Goal: Information Seeking & Learning: Learn about a topic

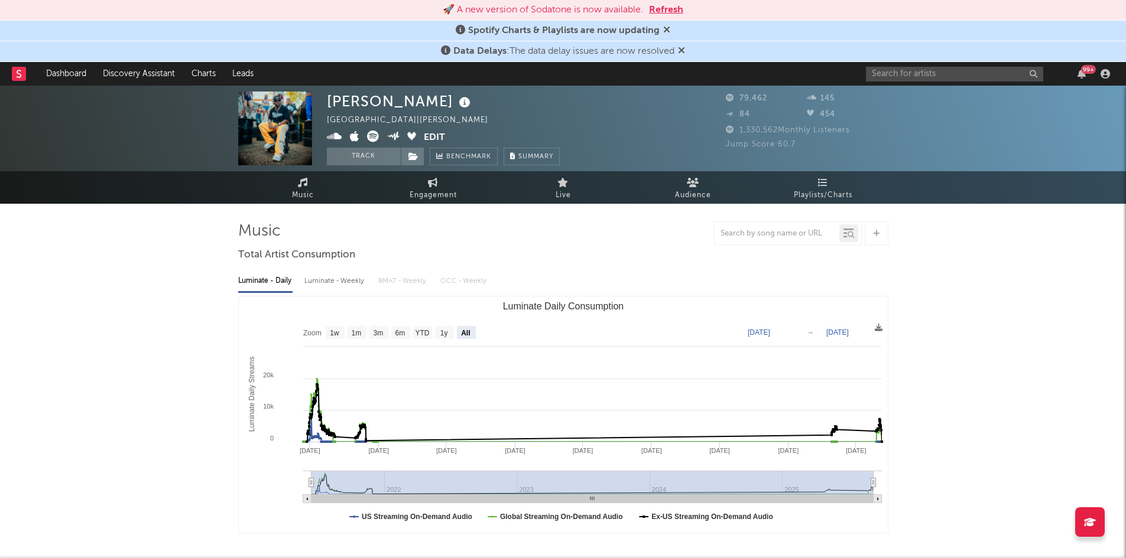
select select "All"
click at [669, 14] on button "Refresh" at bounding box center [666, 10] width 34 height 14
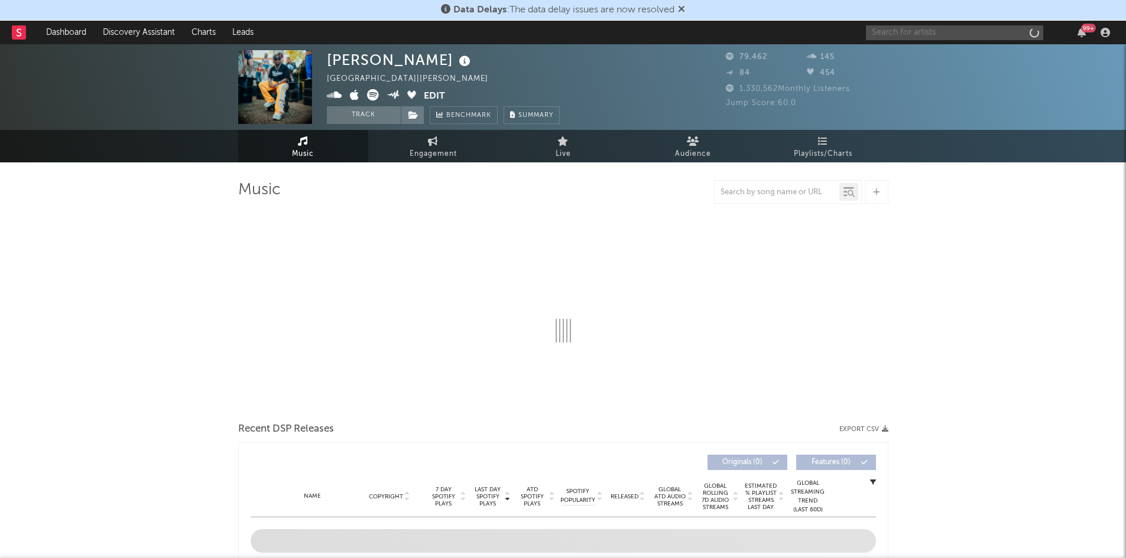
select select "6m"
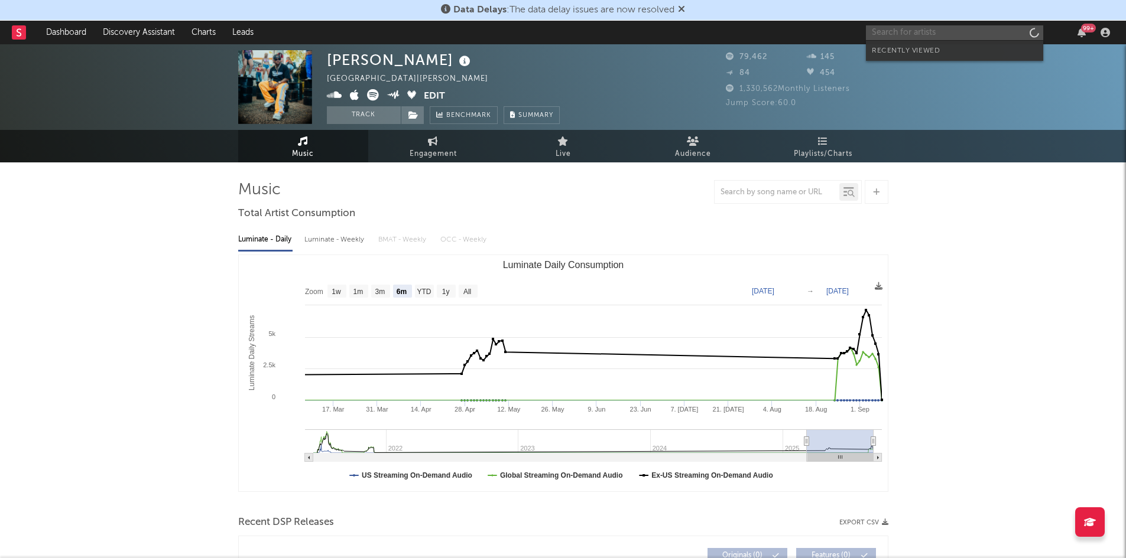
click at [885, 32] on input "text" at bounding box center [954, 32] width 177 height 15
click at [898, 34] on input "[PERSON_NAME]" at bounding box center [954, 32] width 177 height 15
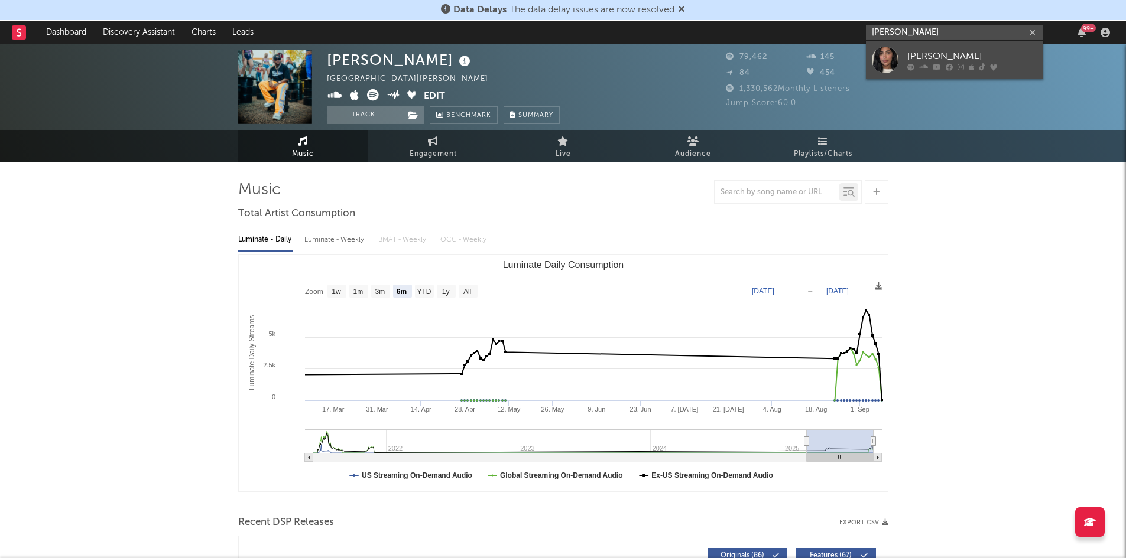
type input "[PERSON_NAME]"
click at [925, 54] on div "[PERSON_NAME]" at bounding box center [972, 56] width 130 height 14
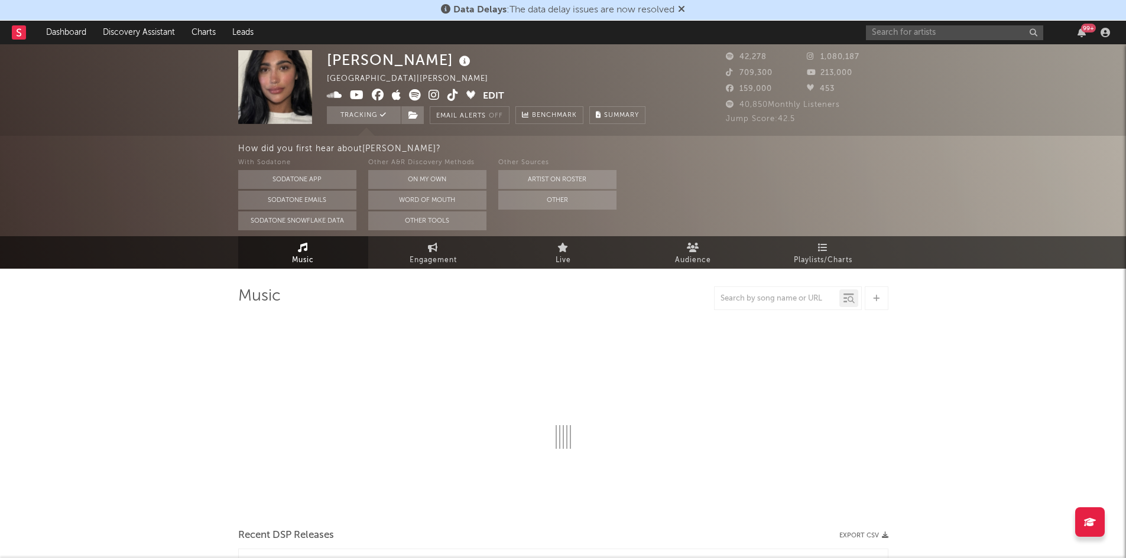
select select "6m"
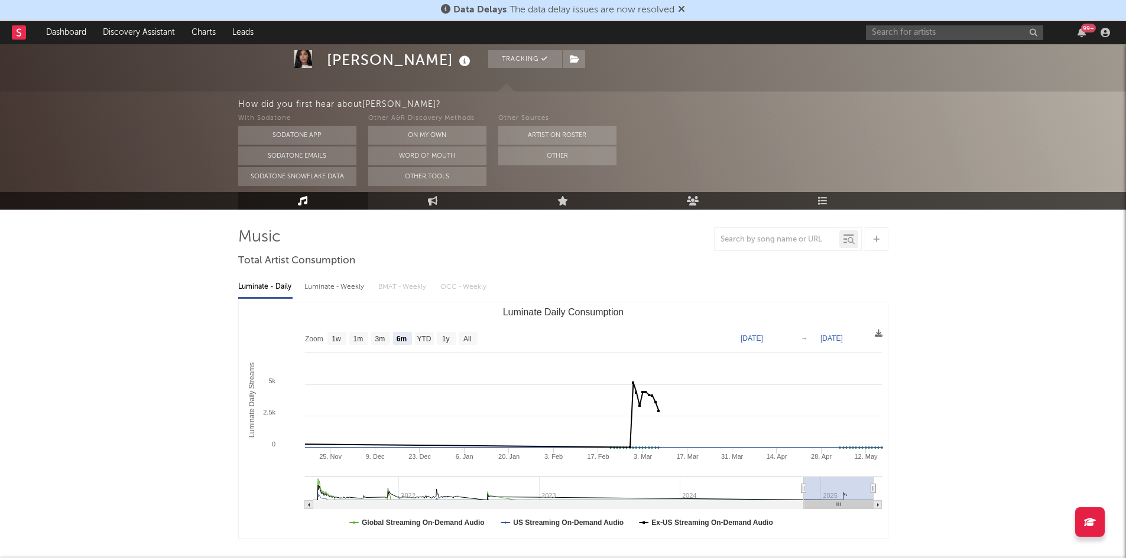
scroll to position [60, 0]
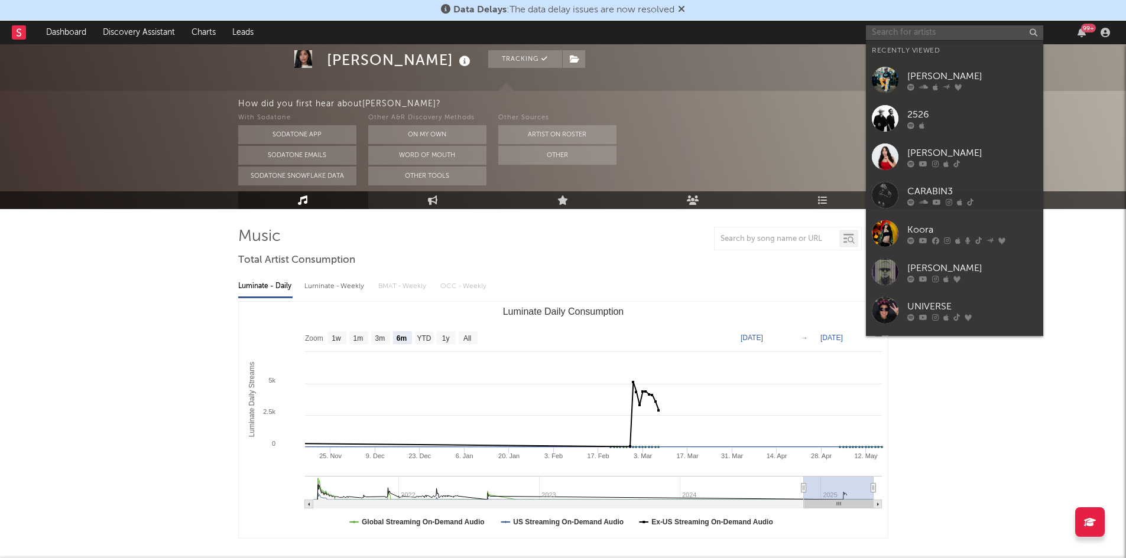
click at [905, 34] on input "text" at bounding box center [954, 32] width 177 height 15
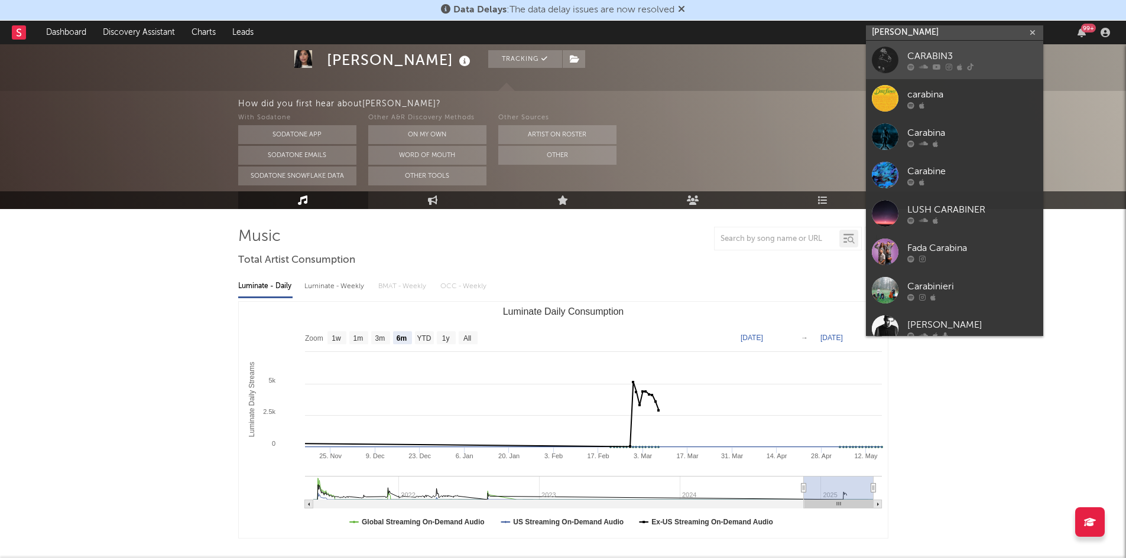
type input "[PERSON_NAME]"
click at [919, 58] on div "CARABIN3" at bounding box center [972, 56] width 130 height 14
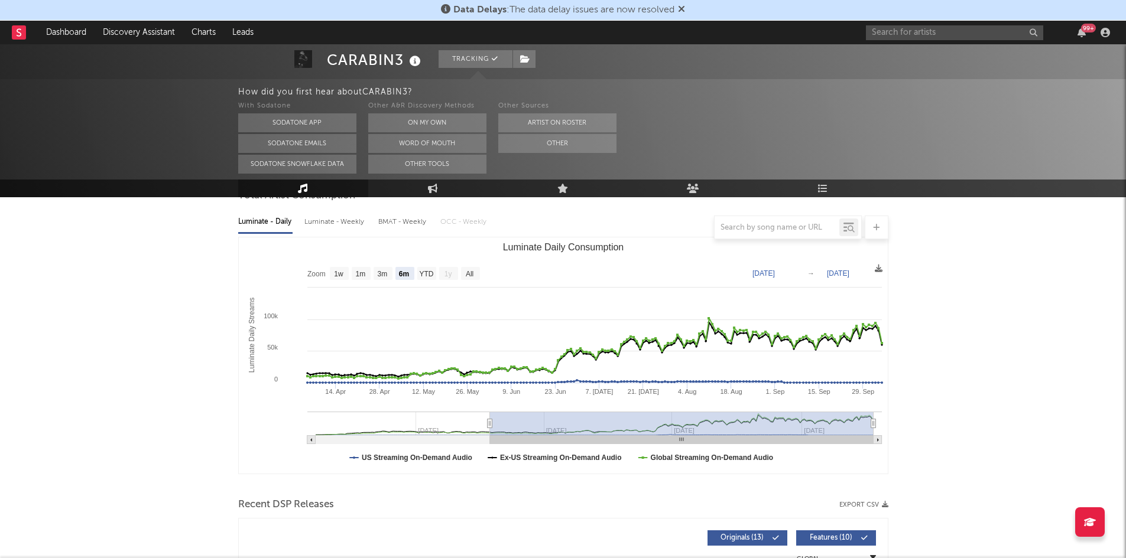
scroll to position [126, 0]
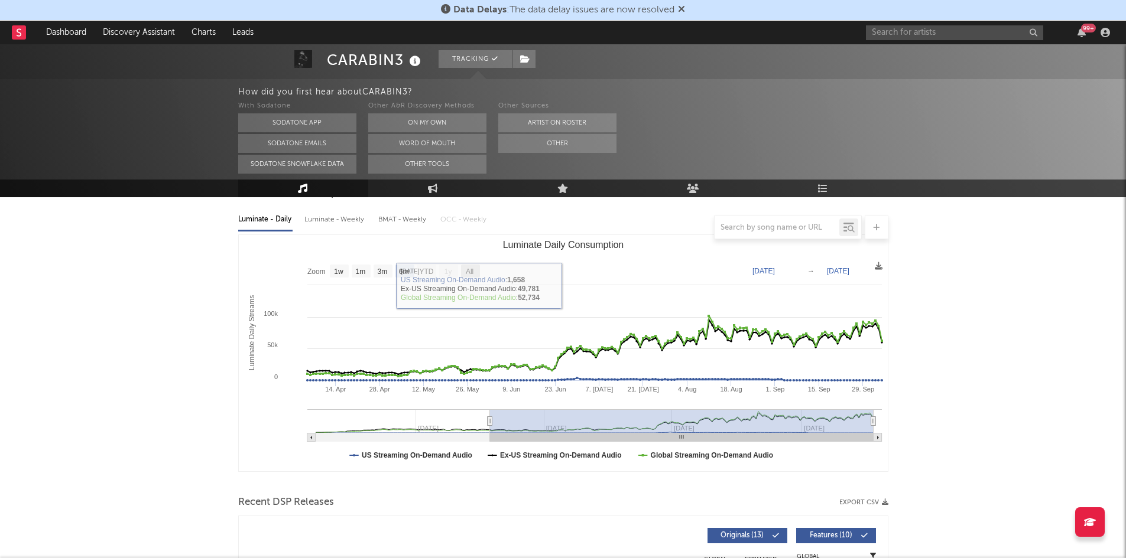
click at [475, 270] on rect "Luminate Daily Consumption" at bounding box center [470, 271] width 19 height 13
select select "All"
type input "[DATE]"
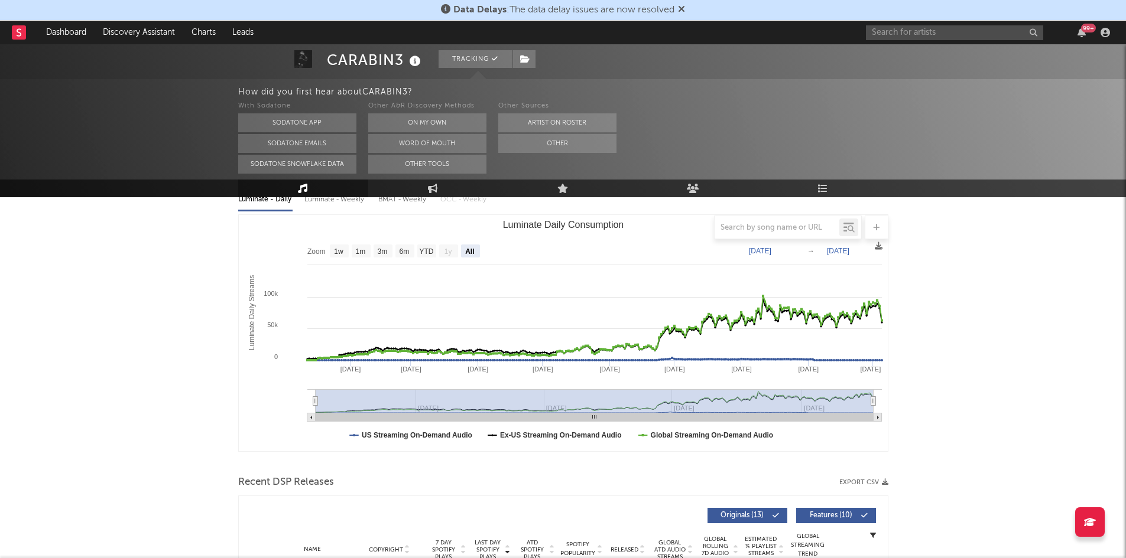
scroll to position [0, 0]
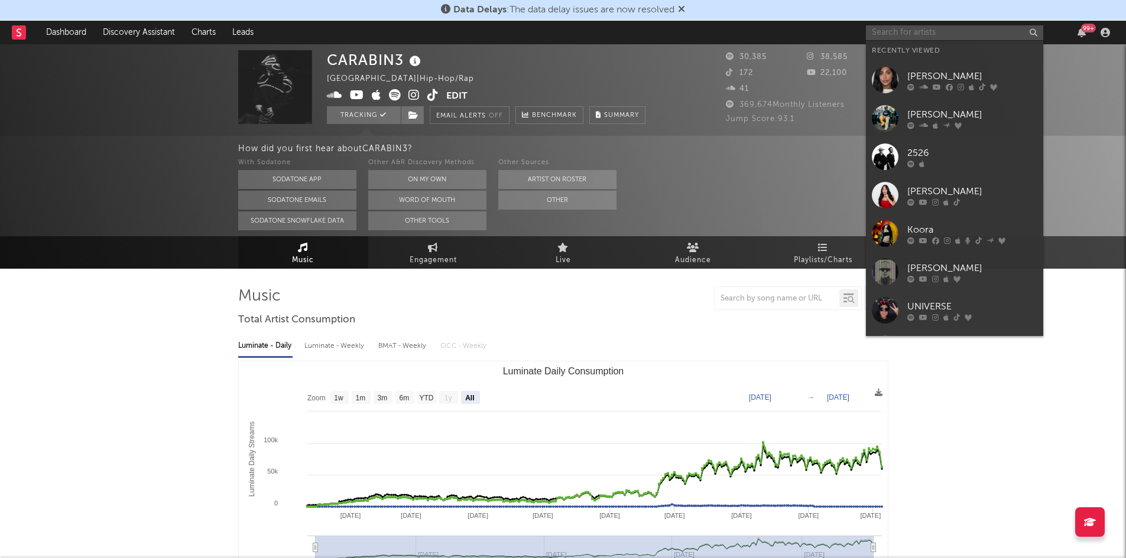
click at [891, 30] on input "text" at bounding box center [954, 32] width 177 height 15
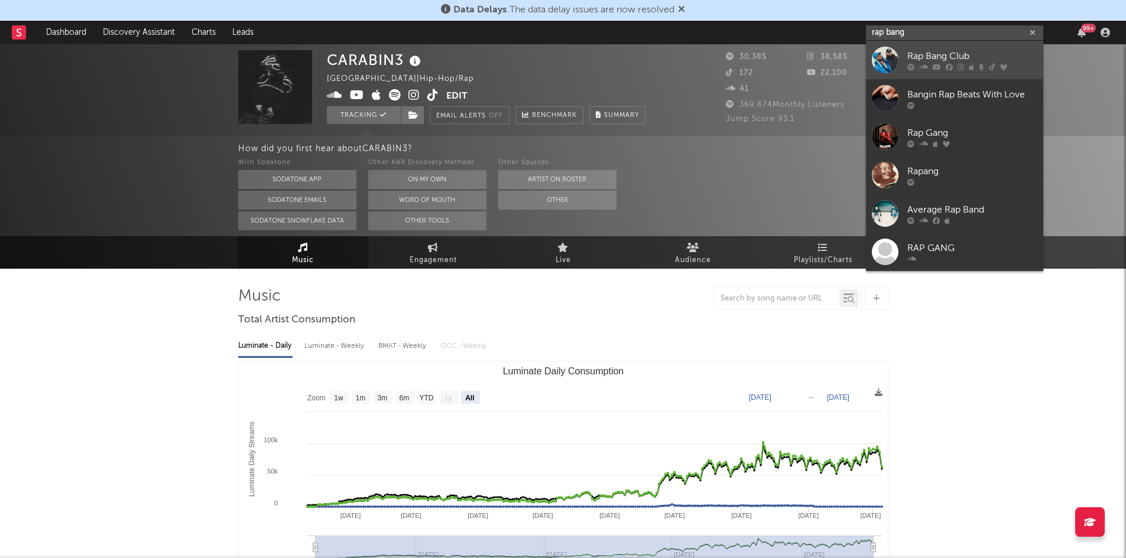
type input "rap bang"
click at [968, 58] on div "Rap Bang Club" at bounding box center [972, 56] width 130 height 14
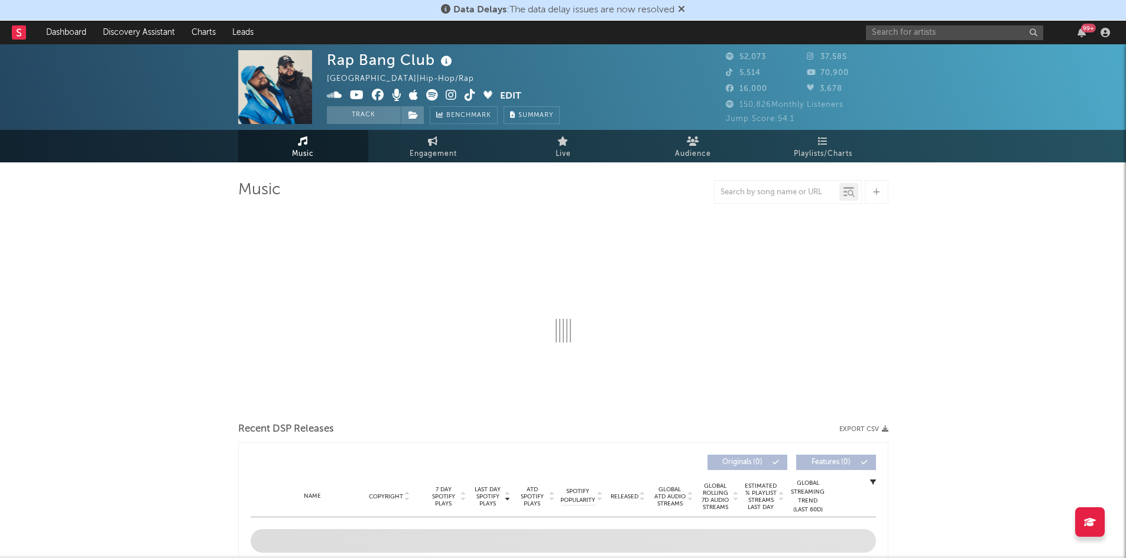
select select "6m"
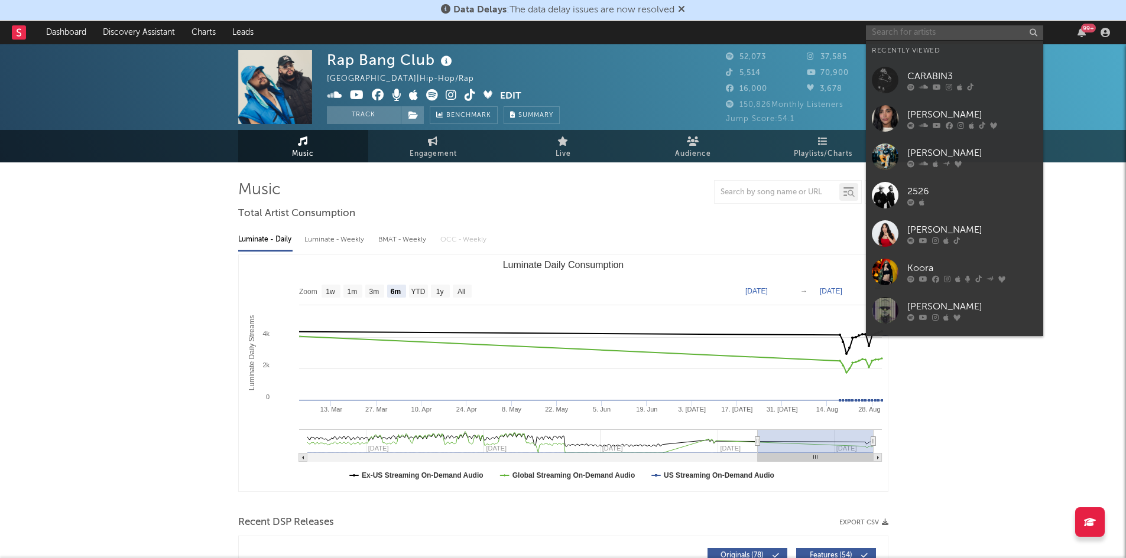
click at [939, 28] on input "text" at bounding box center [954, 32] width 177 height 15
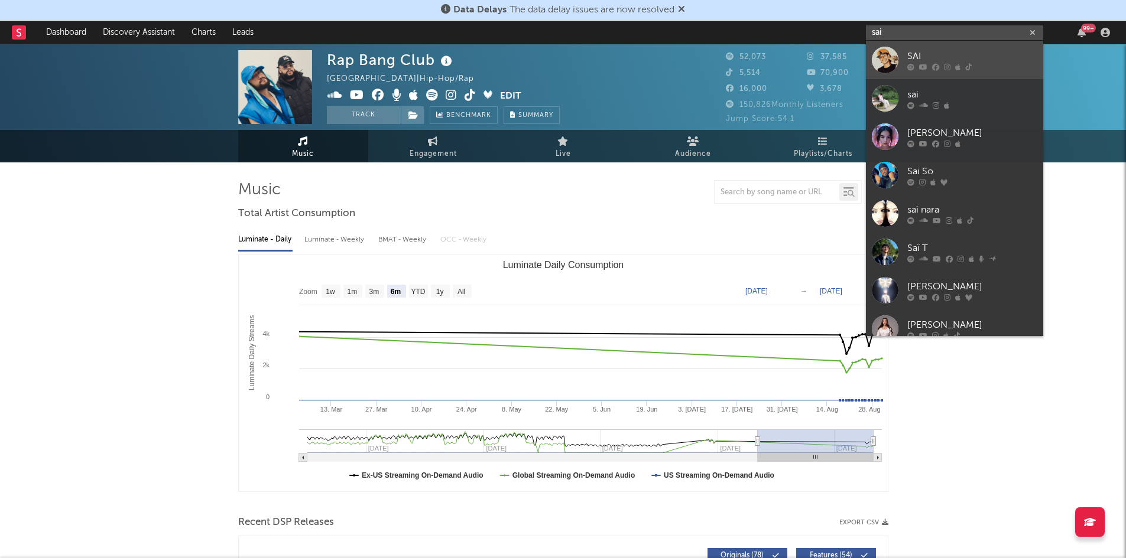
type input "sai"
click at [935, 53] on div "SAI" at bounding box center [972, 56] width 130 height 14
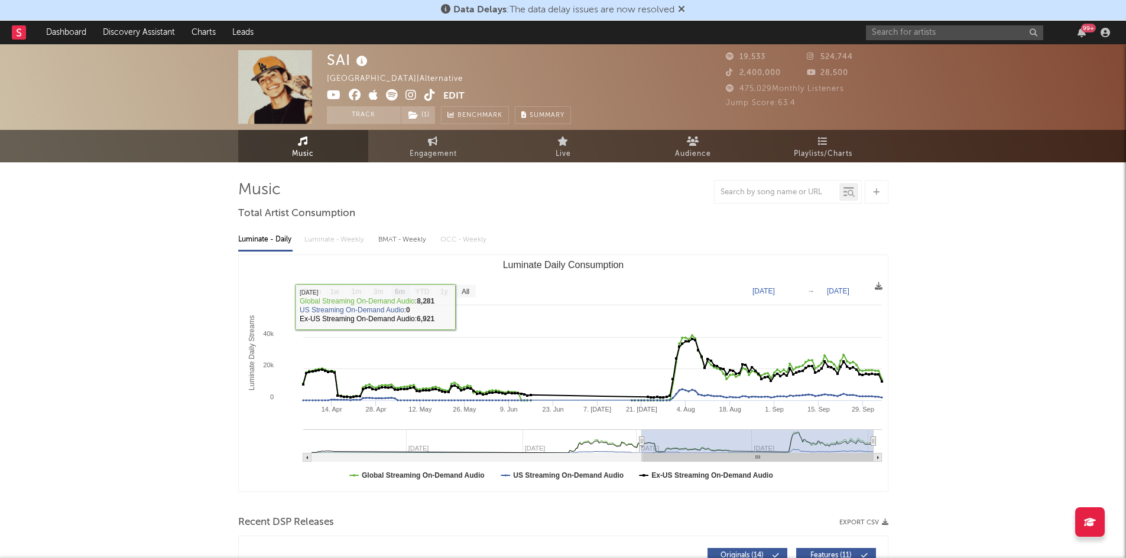
click at [466, 288] on text "All" at bounding box center [465, 292] width 8 height 8
select select "All"
type input "[DATE]"
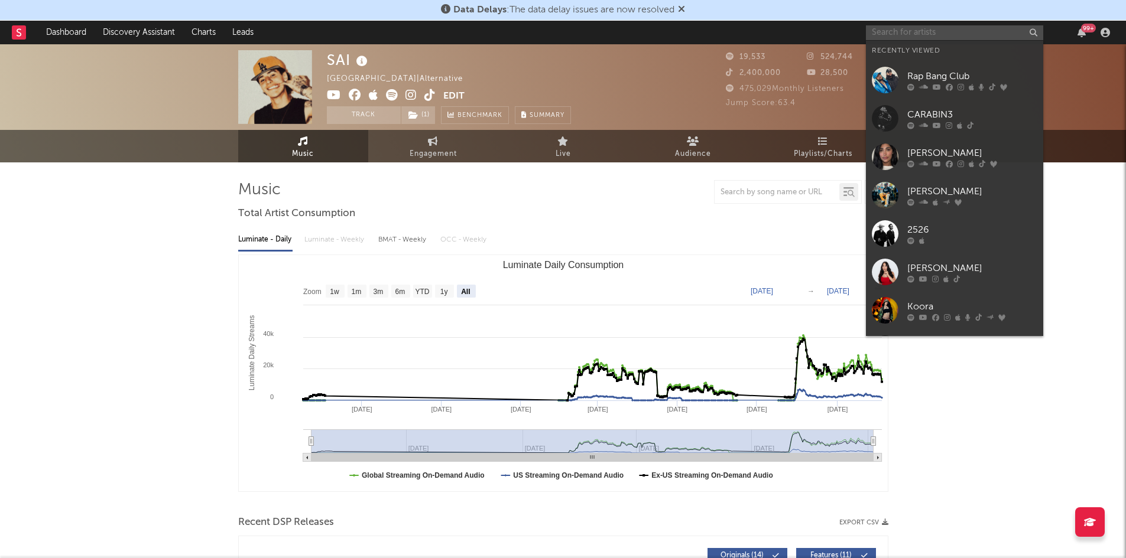
click at [921, 34] on input "text" at bounding box center [954, 32] width 177 height 15
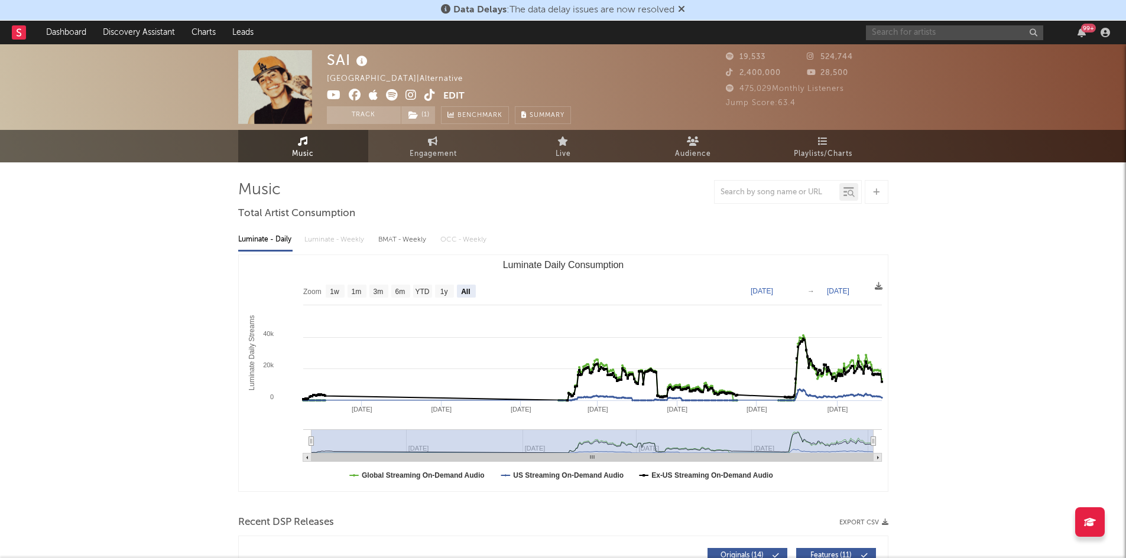
click at [958, 33] on input "text" at bounding box center [954, 32] width 177 height 15
click at [1057, 80] on div "SAI Colombia | Alternative Edit Track ( 1 ) Benchmark Summary 19,533 524,744 2,…" at bounding box center [563, 87] width 1126 height 86
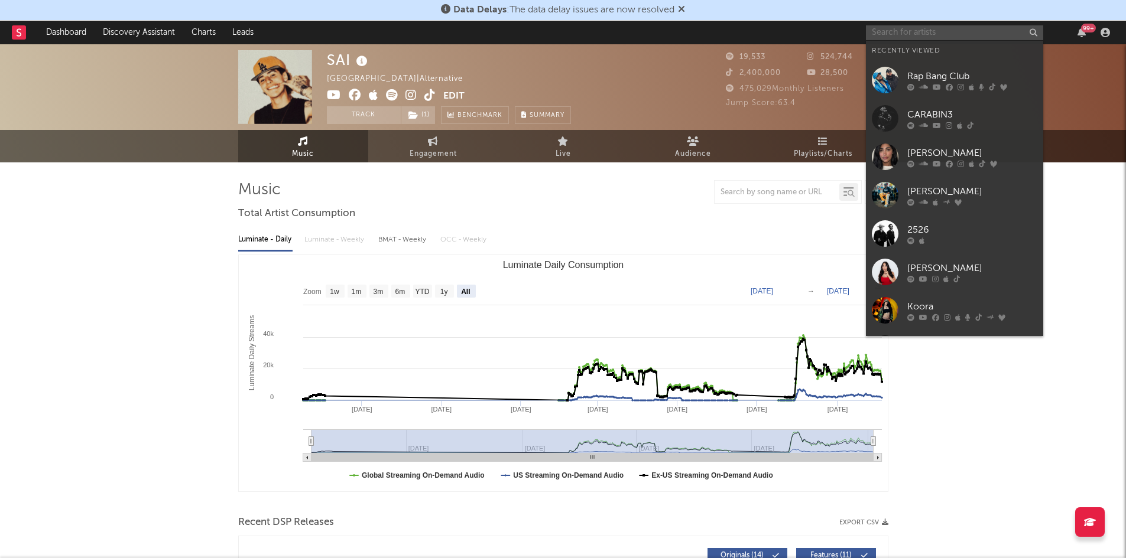
click at [944, 35] on input "text" at bounding box center [954, 32] width 177 height 15
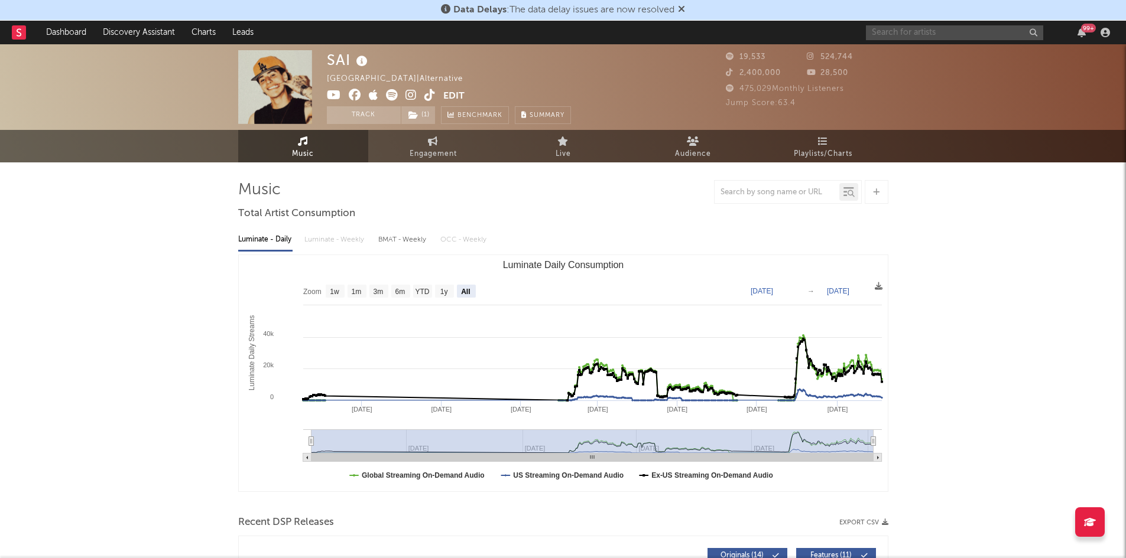
click at [949, 35] on input "text" at bounding box center [954, 32] width 177 height 15
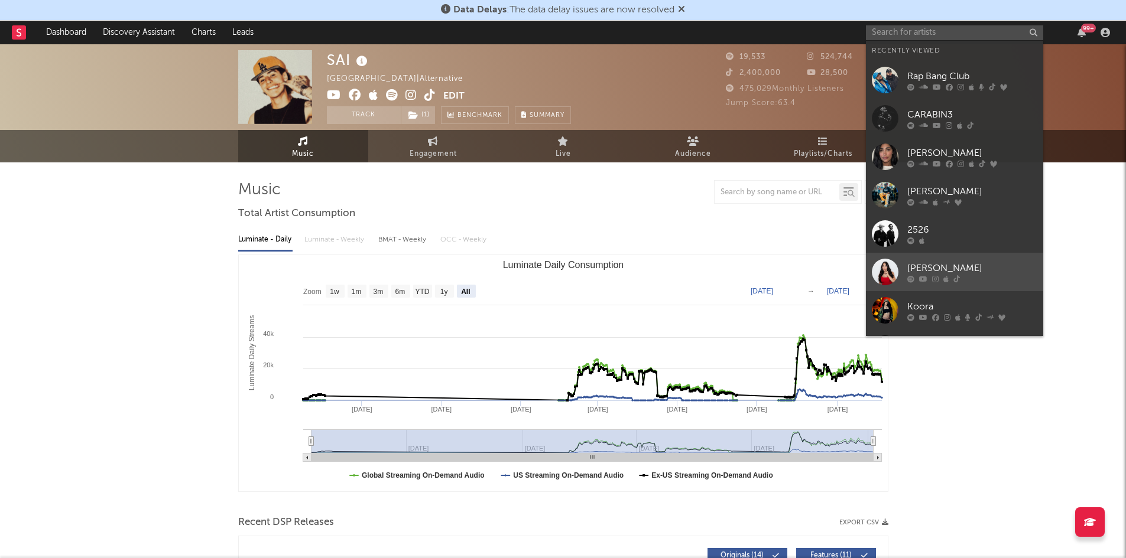
click at [962, 277] on div at bounding box center [972, 278] width 130 height 7
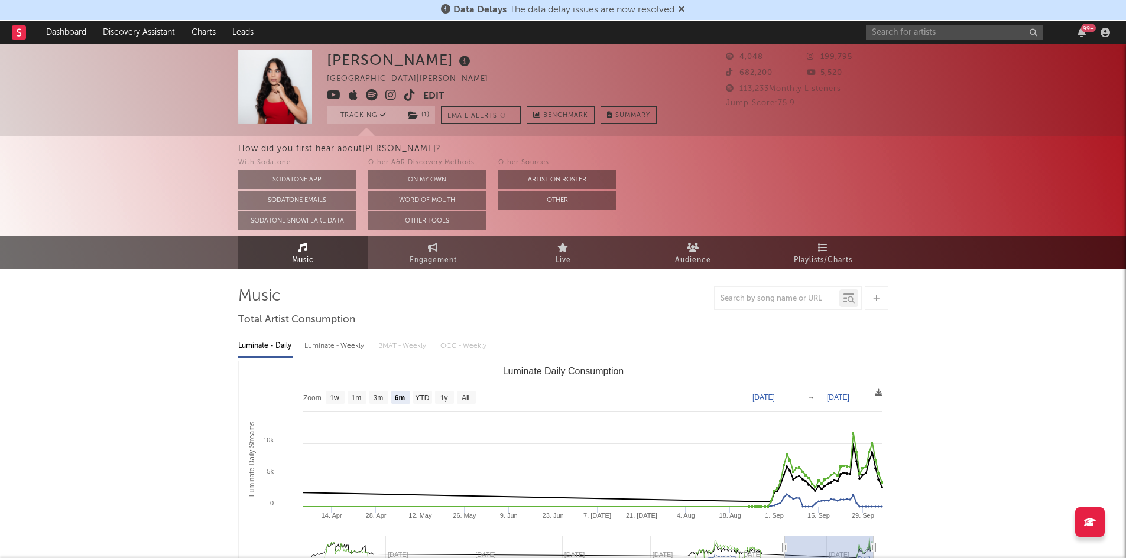
scroll to position [95, 0]
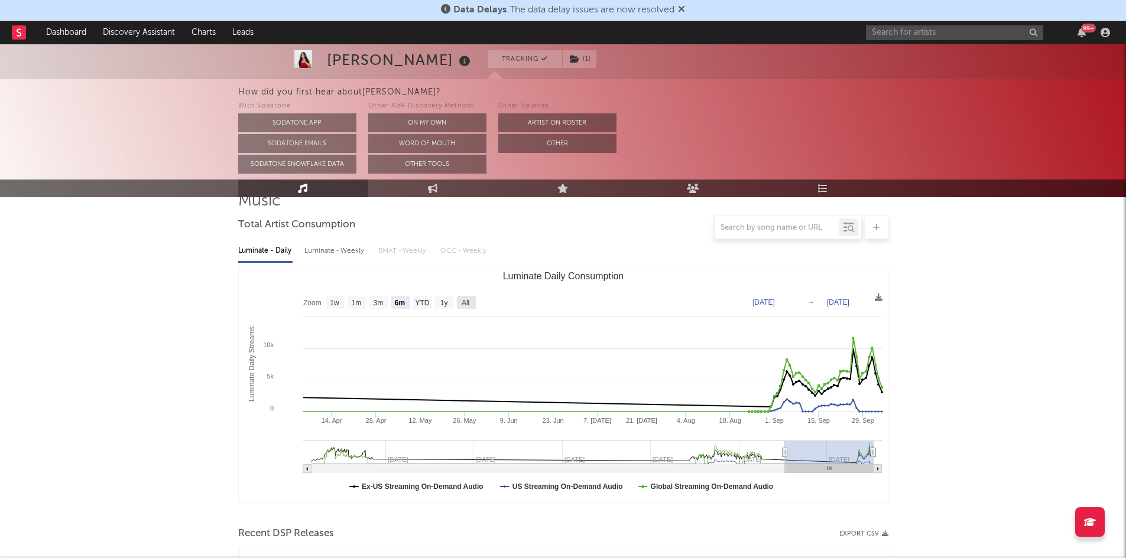
click at [468, 304] on text "All" at bounding box center [465, 303] width 8 height 8
select select "All"
type input "[DATE]"
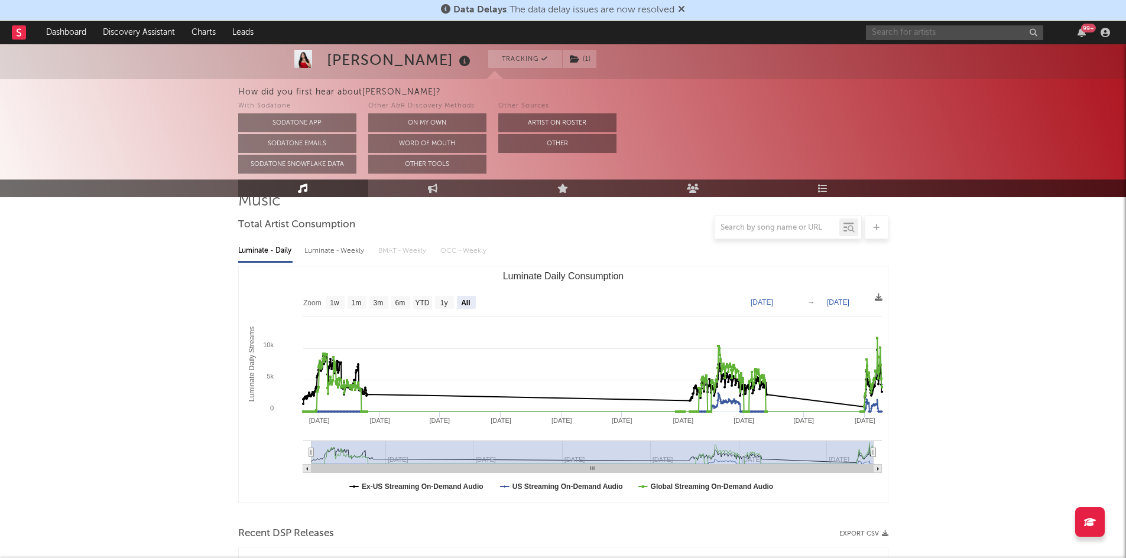
click at [927, 35] on input "text" at bounding box center [954, 32] width 177 height 15
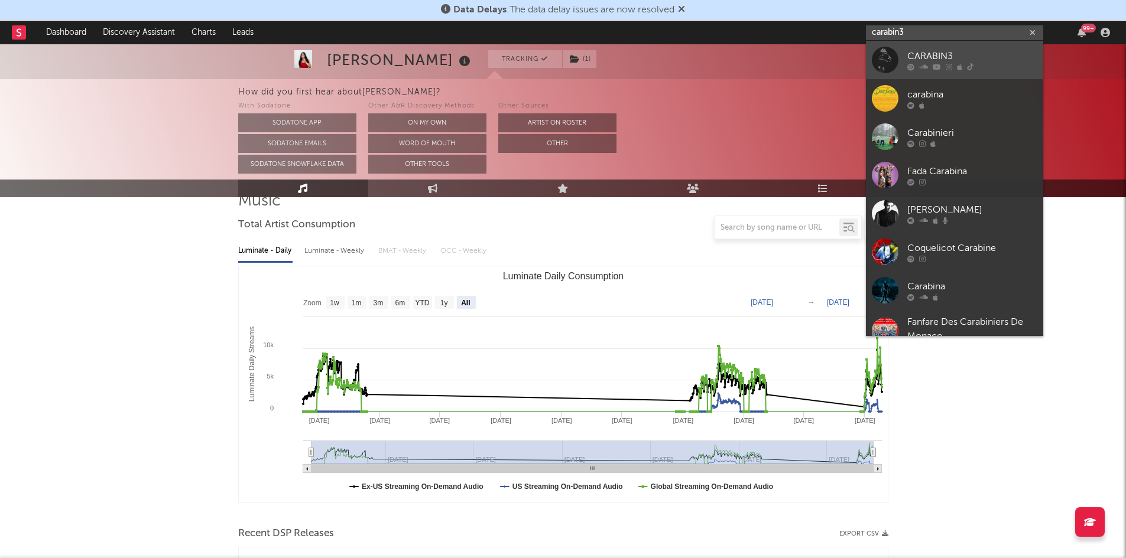
type input "carabin3"
click at [957, 64] on icon at bounding box center [959, 66] width 5 height 7
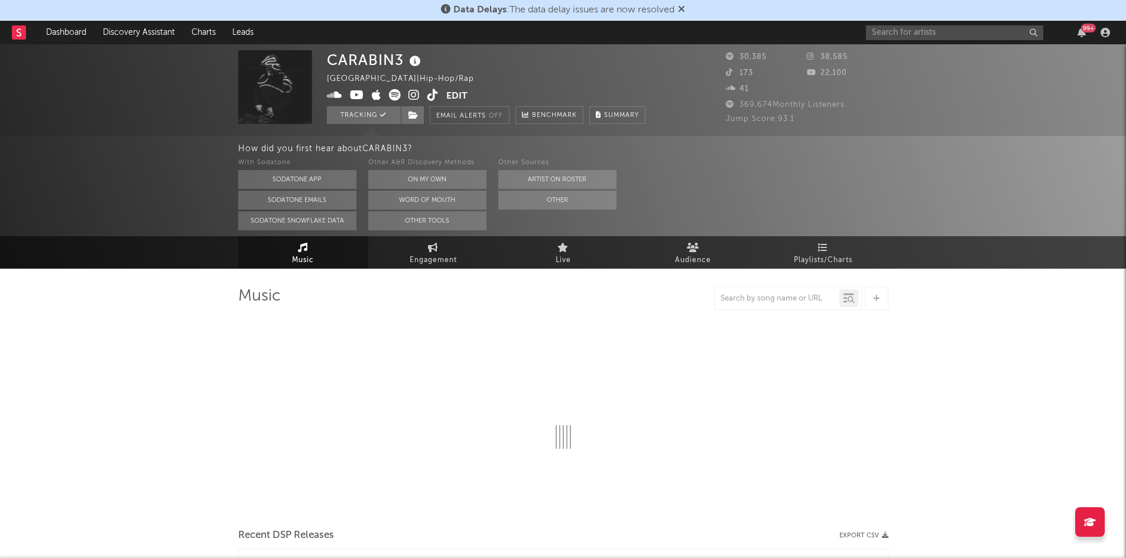
select select "6m"
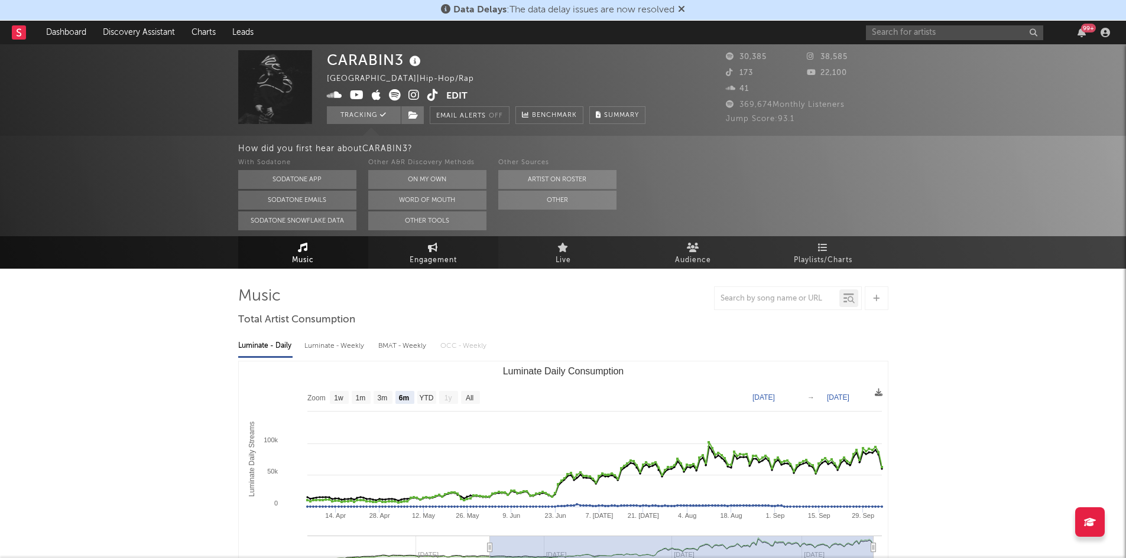
click at [432, 261] on span "Engagement" at bounding box center [432, 260] width 47 height 14
select select "1w"
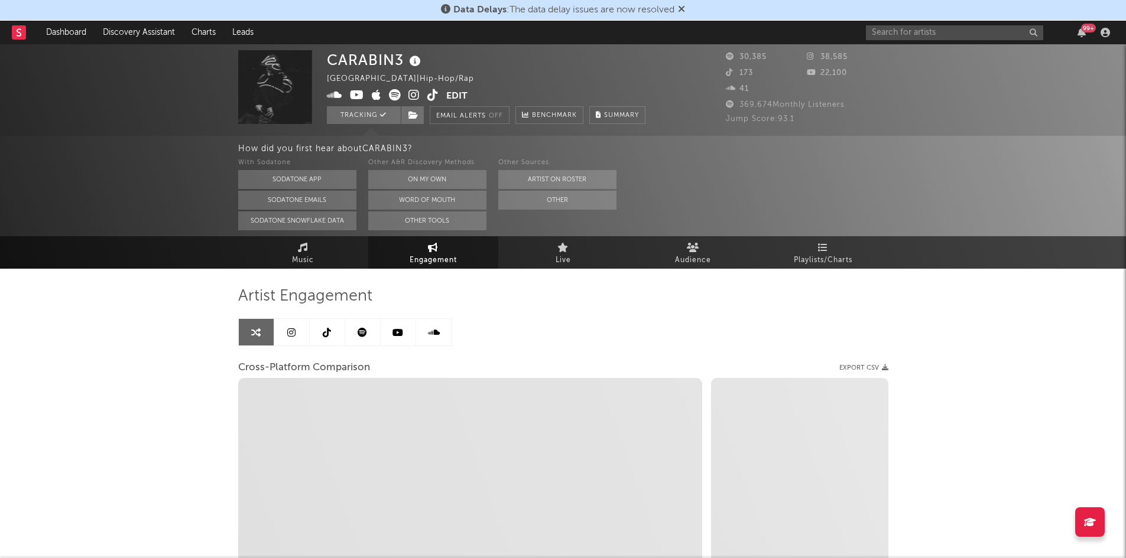
click at [324, 343] on link at bounding box center [327, 332] width 35 height 27
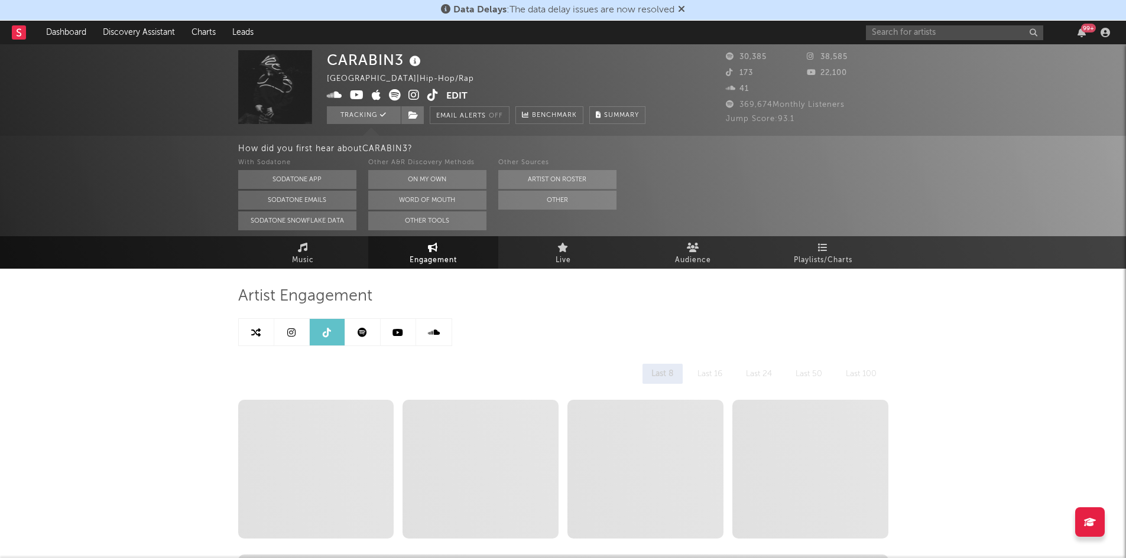
select select "1w"
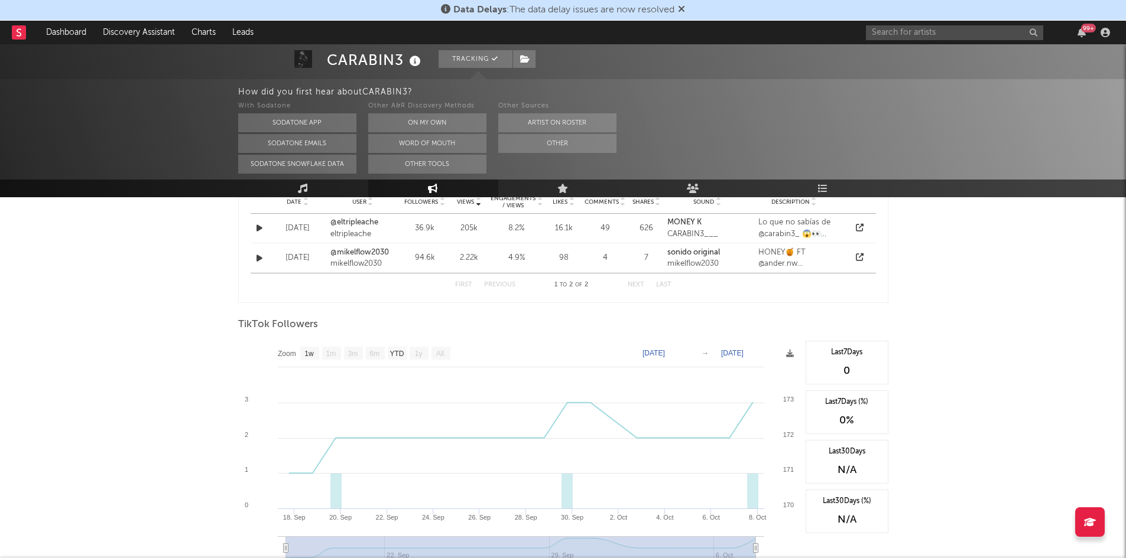
scroll to position [392, 0]
click at [437, 353] on text "All" at bounding box center [439, 353] width 8 height 8
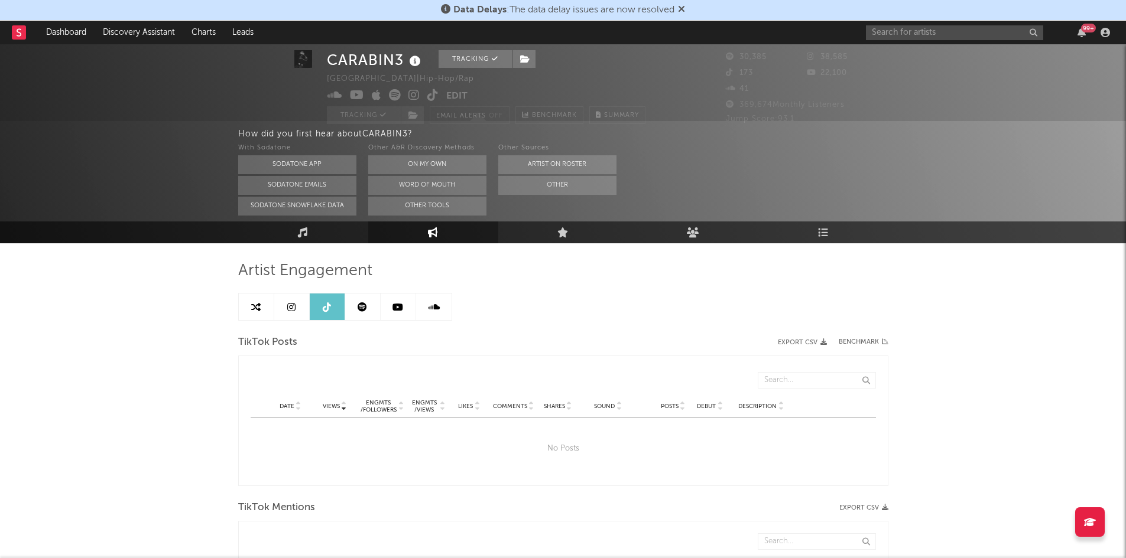
scroll to position [26, 0]
click at [319, 229] on link "Music" at bounding box center [303, 232] width 130 height 22
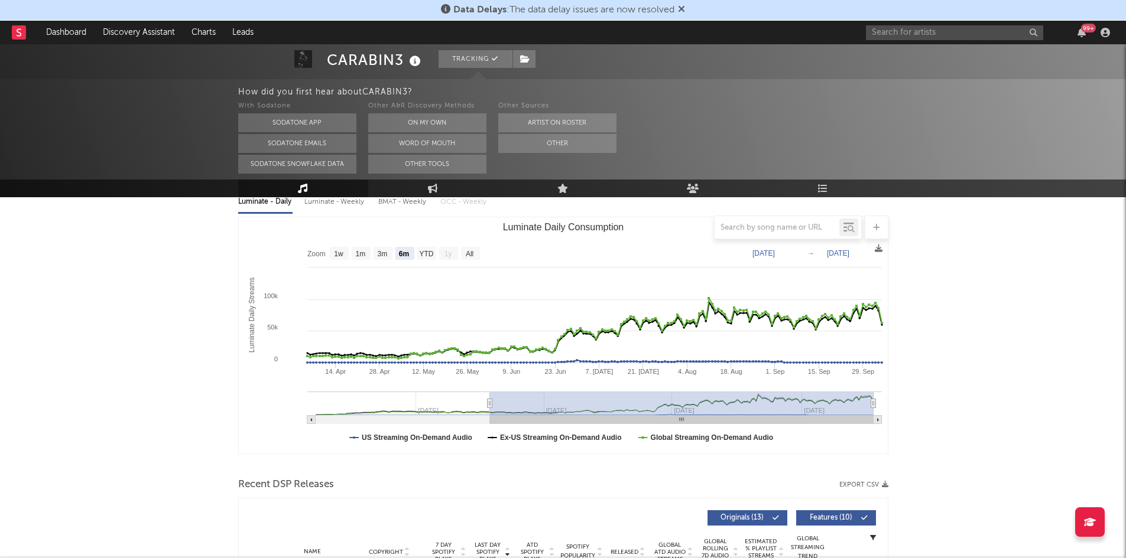
scroll to position [74, 0]
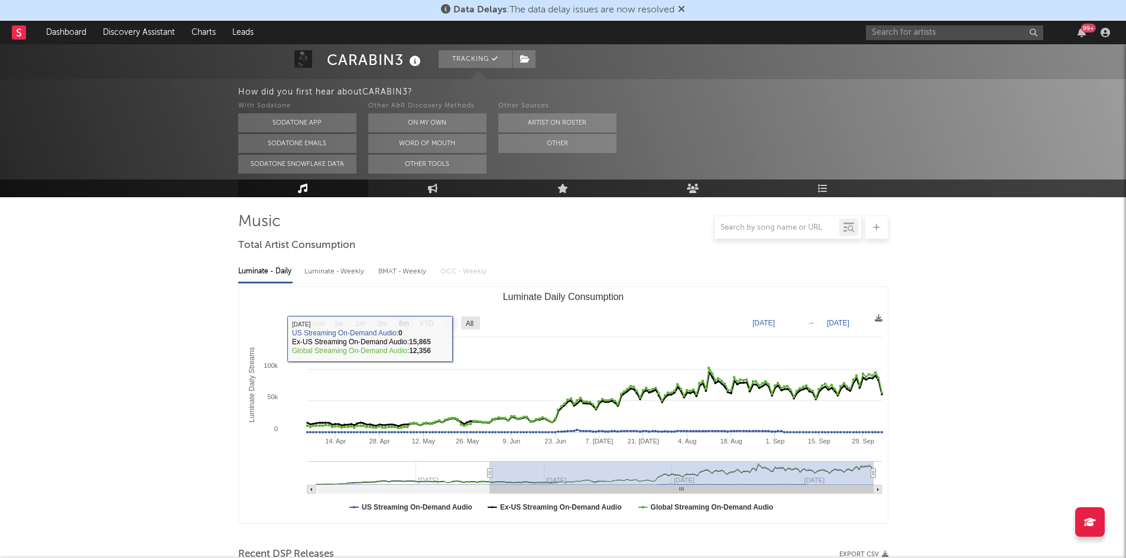
click at [470, 325] on text "All" at bounding box center [469, 324] width 8 height 8
select select "All"
type input "[DATE]"
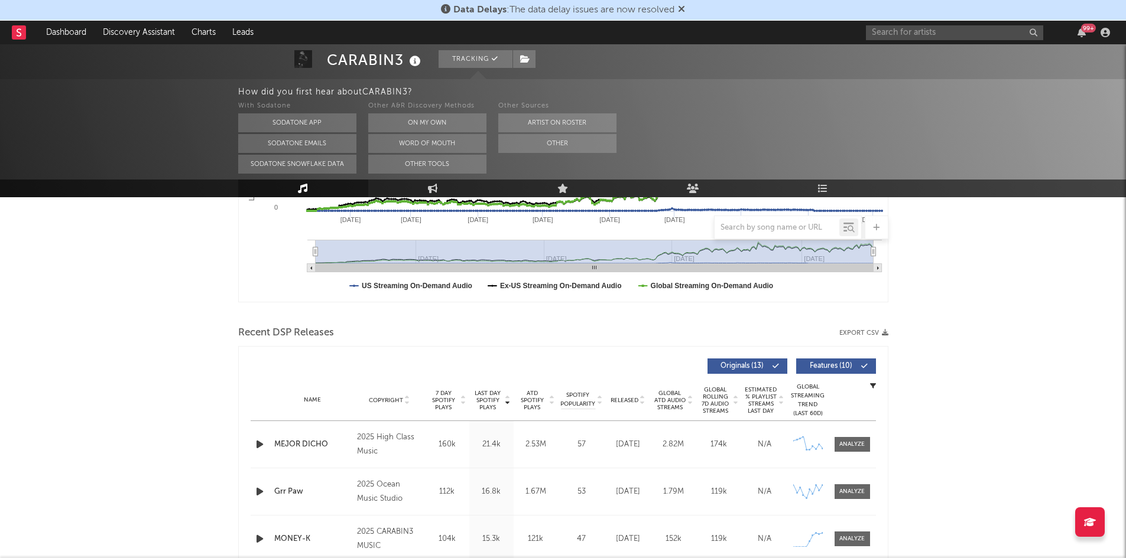
scroll to position [438, 0]
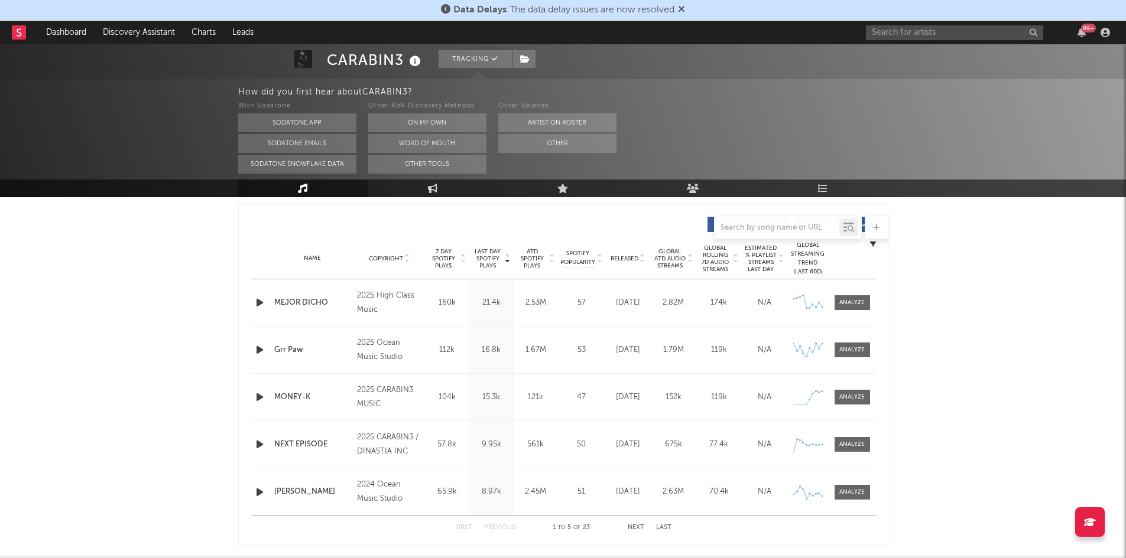
click at [284, 496] on div "[PERSON_NAME]" at bounding box center [312, 492] width 77 height 12
click at [807, 492] on icon at bounding box center [807, 492] width 29 height 13
click at [855, 495] on div at bounding box center [851, 492] width 25 height 9
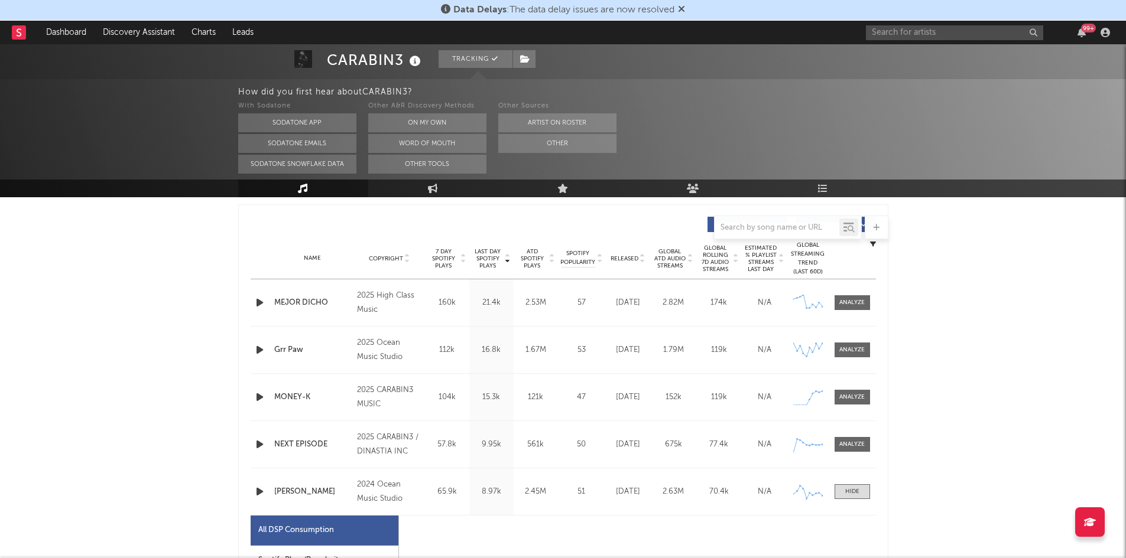
select select "1w"
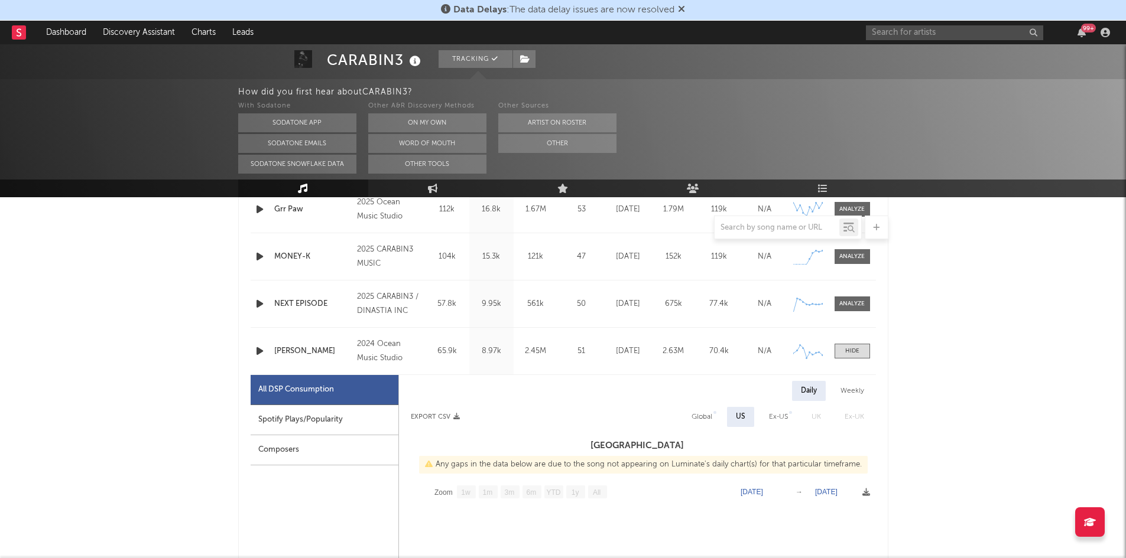
scroll to position [578, 0]
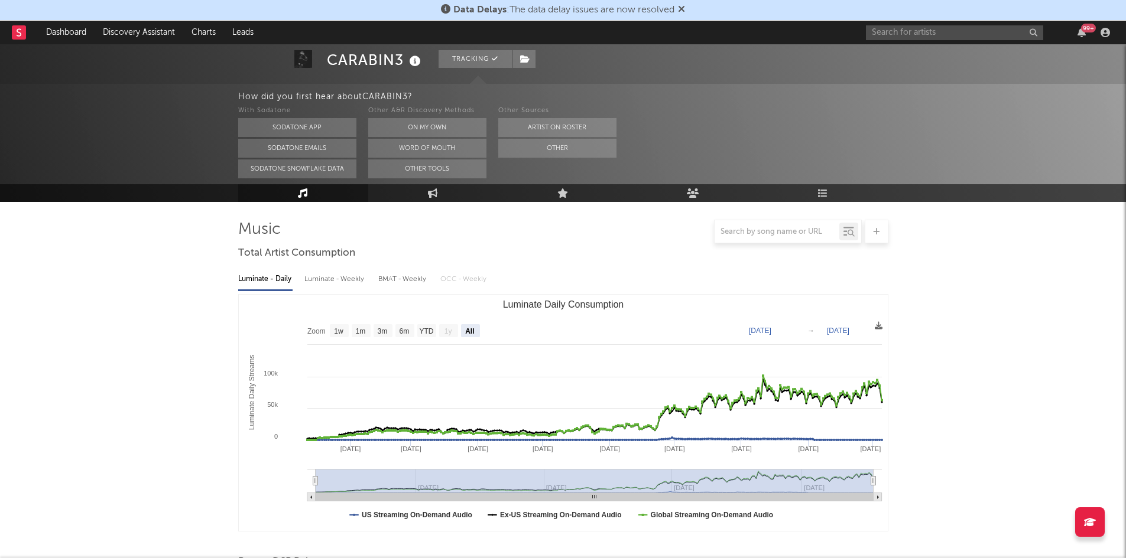
scroll to position [0, 0]
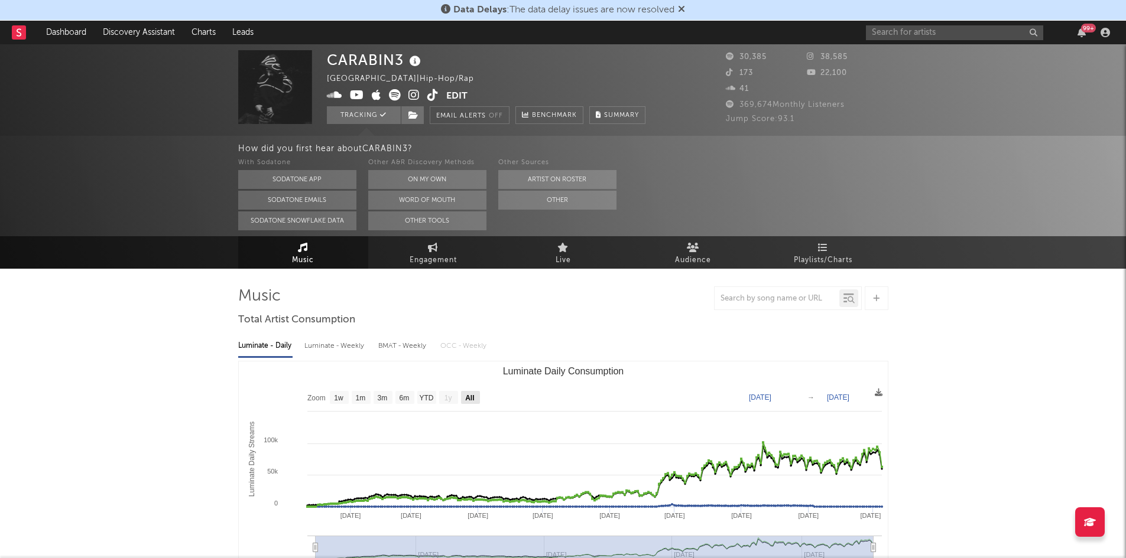
click at [475, 397] on rect "Luminate Daily Consumption" at bounding box center [470, 397] width 19 height 13
select select "All"
